Goal: Transaction & Acquisition: Purchase product/service

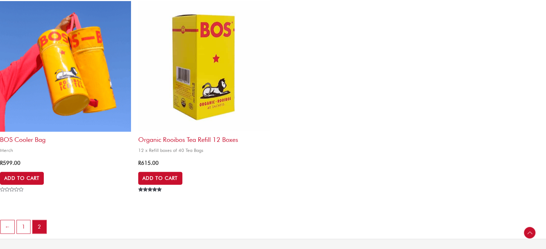
scroll to position [1617, 0]
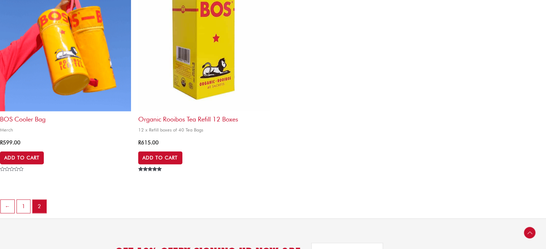
click at [72, 47] on img at bounding box center [65, 46] width 131 height 131
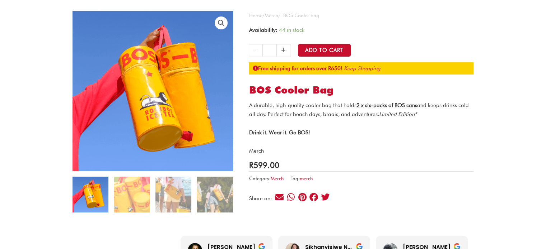
scroll to position [67, 0]
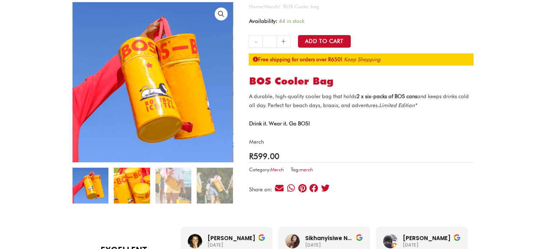
click at [127, 185] on img at bounding box center [132, 186] width 36 height 36
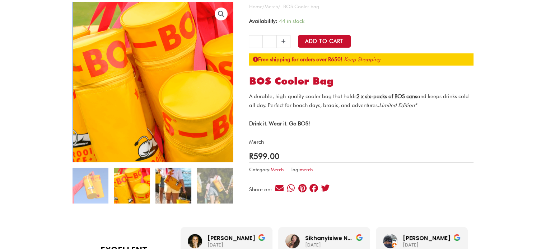
click at [170, 191] on img at bounding box center [173, 186] width 36 height 36
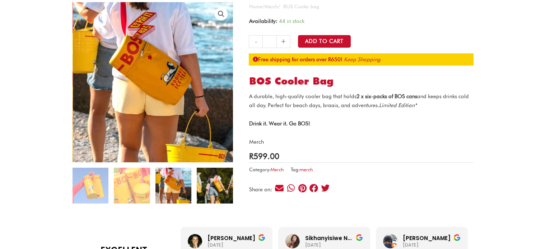
click at [200, 190] on img at bounding box center [215, 186] width 36 height 36
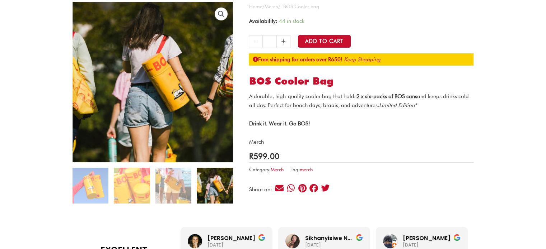
click at [221, 190] on img at bounding box center [215, 186] width 36 height 36
click at [75, 194] on img at bounding box center [90, 186] width 36 height 36
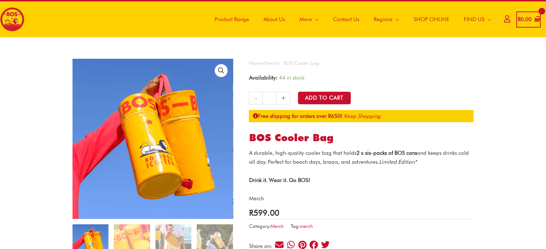
scroll to position [0, 0]
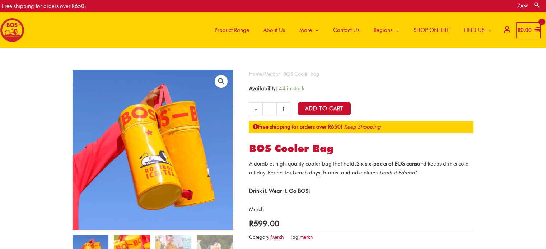
click at [146, 238] on img at bounding box center [132, 253] width 36 height 36
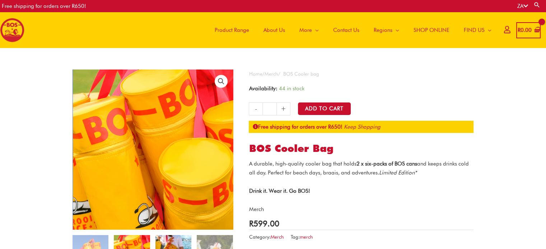
click at [171, 242] on img at bounding box center [173, 253] width 36 height 36
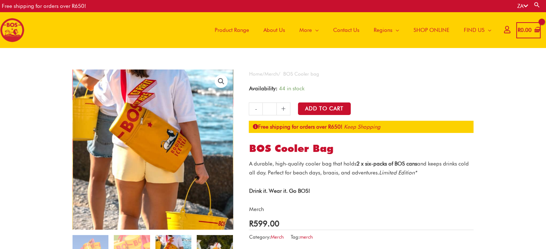
click at [209, 243] on img at bounding box center [215, 253] width 36 height 36
